Goal: Transaction & Acquisition: Book appointment/travel/reservation

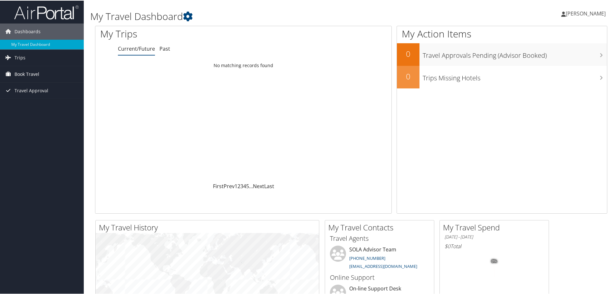
click at [34, 73] on span "Book Travel" at bounding box center [27, 73] width 25 height 16
click at [43, 98] on link "Book/Manage Online Trips" at bounding box center [42, 96] width 84 height 10
